Goal: Information Seeking & Learning: Learn about a topic

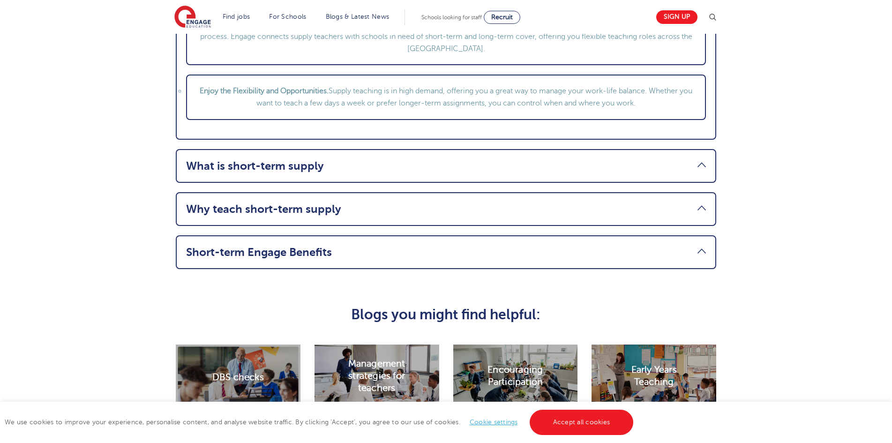
scroll to position [1359, 0]
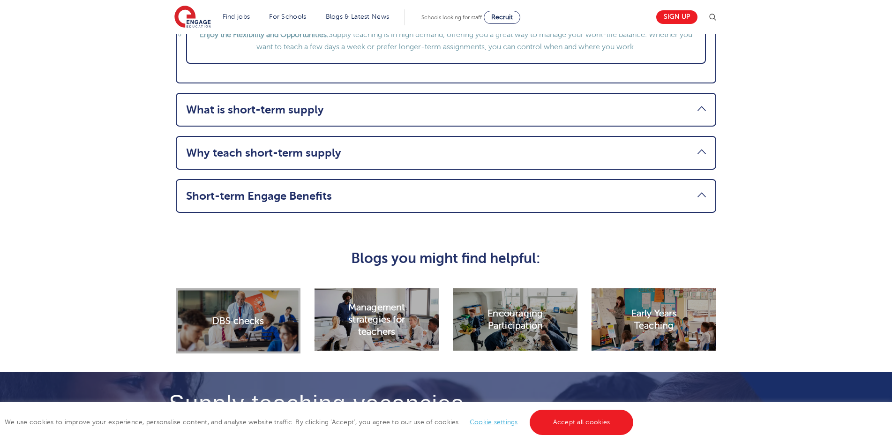
click at [328, 119] on li "What is short-term supply Short-time supply vacancies are teaching posts where …" at bounding box center [446, 110] width 540 height 34
click at [292, 107] on link "What is short-term supply" at bounding box center [446, 109] width 520 height 13
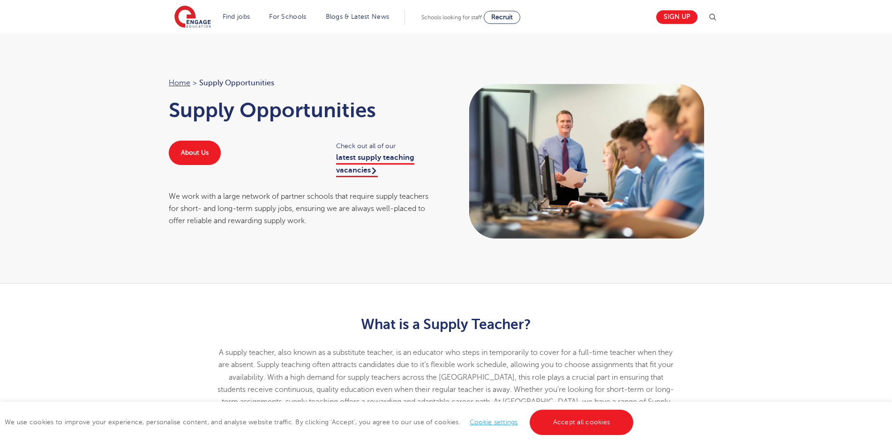
scroll to position [0, 0]
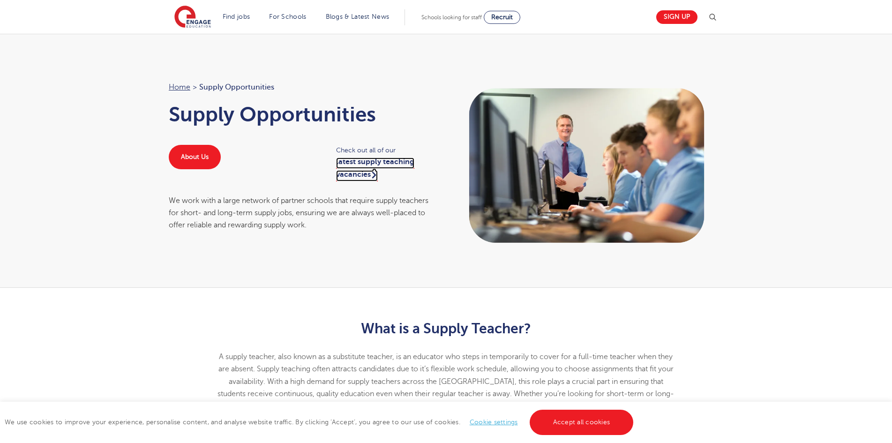
click at [369, 162] on link "latest supply teaching vacancies" at bounding box center [375, 168] width 78 height 23
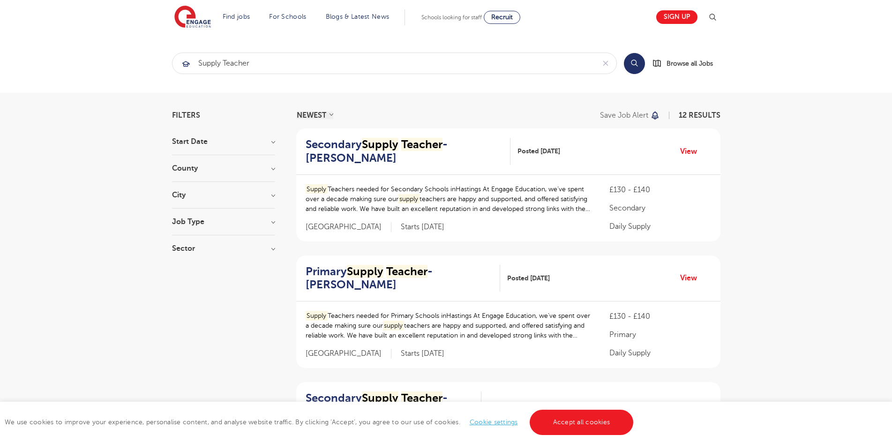
click at [238, 172] on div "County [GEOGRAPHIC_DATA] 12 Show more" at bounding box center [223, 172] width 103 height 17
click at [274, 168] on h3 "County" at bounding box center [223, 167] width 103 height 7
click at [272, 170] on h3 "County" at bounding box center [223, 167] width 103 height 7
